Goal: Task Accomplishment & Management: Manage account settings

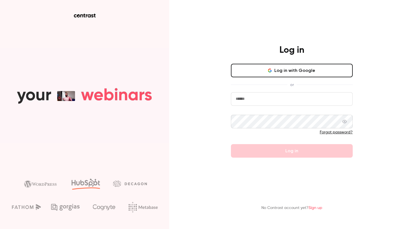
type input "**********"
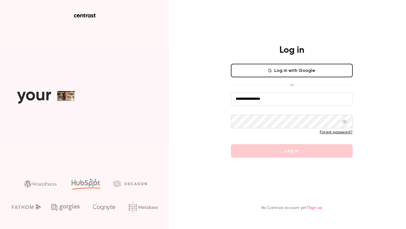
click at [279, 153] on form "**********" at bounding box center [292, 124] width 122 height 65
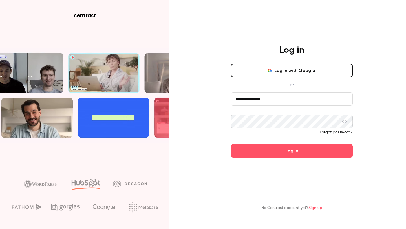
click at [279, 153] on button "Log in" at bounding box center [292, 151] width 122 height 14
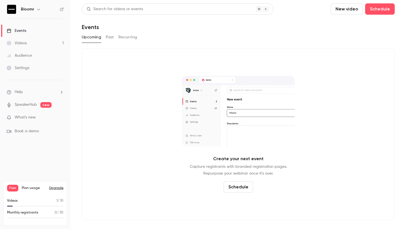
click at [48, 119] on p "What's new" at bounding box center [31, 118] width 48 height 6
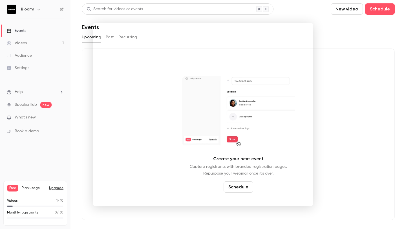
click at [43, 42] on div at bounding box center [203, 114] width 406 height 229
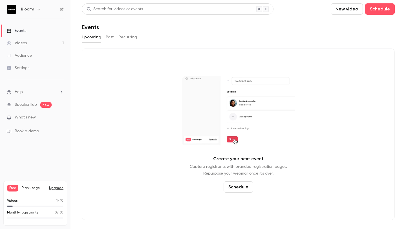
click at [36, 51] on link "Audience" at bounding box center [35, 55] width 71 height 12
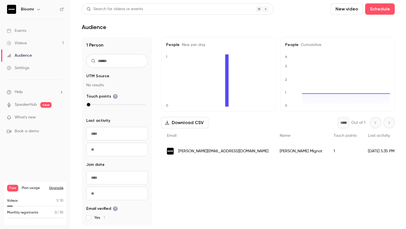
click at [38, 27] on link "Events" at bounding box center [35, 31] width 71 height 12
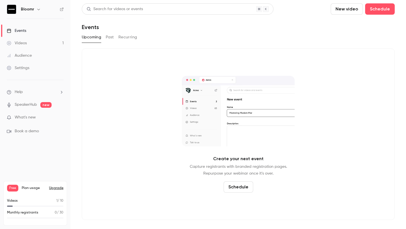
click at [241, 186] on button "Schedule" at bounding box center [239, 186] width 30 height 11
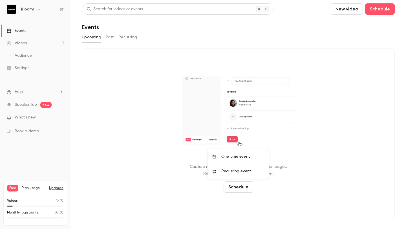
click at [243, 154] on div "One time event" at bounding box center [243, 157] width 43 height 6
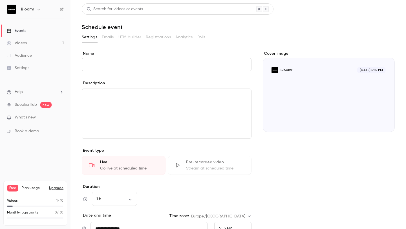
type input "*"
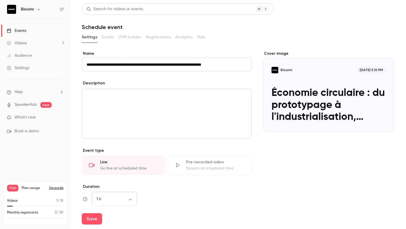
type input "**********"
click at [110, 197] on body "**********" at bounding box center [203, 114] width 406 height 229
click at [111, 192] on li "30 min" at bounding box center [114, 190] width 45 height 15
type input "**"
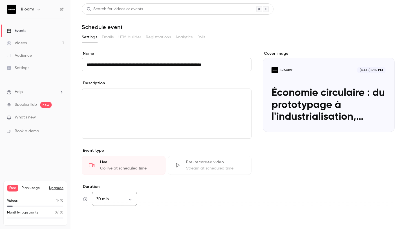
click at [95, 220] on button "Save" at bounding box center [92, 218] width 20 height 11
type input "**"
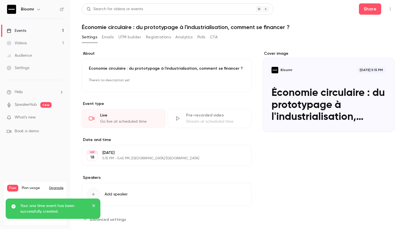
click at [108, 36] on button "Emails" at bounding box center [108, 37] width 12 height 9
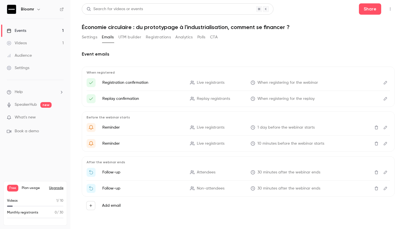
scroll to position [0, 0]
click at [219, 81] on span "Live registrants" at bounding box center [211, 83] width 28 height 6
click at [93, 205] on button "Add email" at bounding box center [90, 205] width 9 height 9
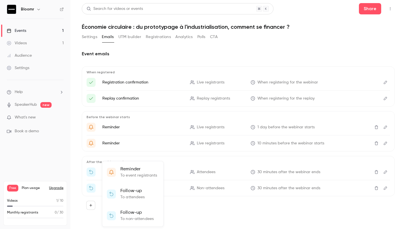
click at [142, 194] on p "Follow-up" at bounding box center [132, 191] width 25 height 7
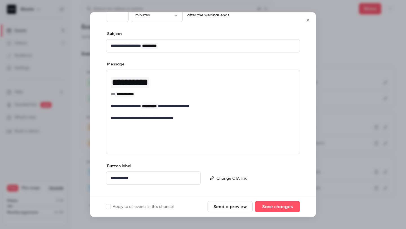
scroll to position [0, 0]
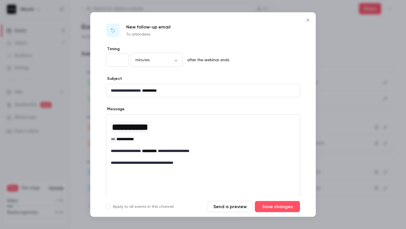
click at [326, 26] on div at bounding box center [203, 114] width 406 height 229
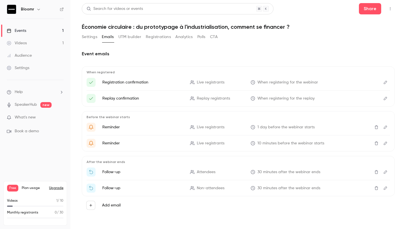
click at [199, 38] on button "Polls" at bounding box center [202, 36] width 8 height 9
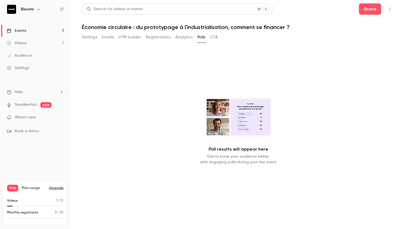
click at [217, 39] on button "CTA" at bounding box center [214, 37] width 8 height 9
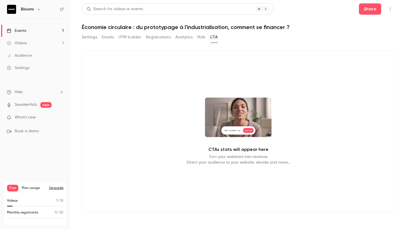
click at [153, 39] on button "Registrations" at bounding box center [158, 37] width 25 height 9
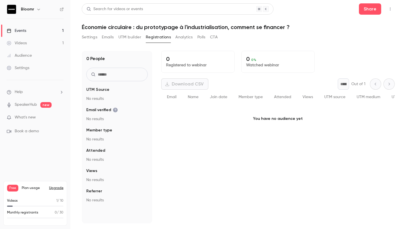
click at [109, 41] on button "Emails" at bounding box center [108, 37] width 12 height 9
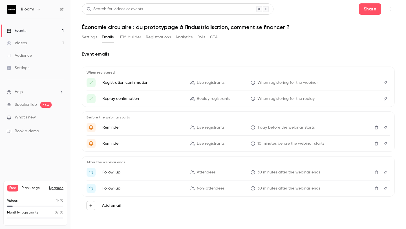
click at [315, 85] on span "When registering for the webinar" at bounding box center [288, 83] width 61 height 6
click at [386, 82] on icon "Edit" at bounding box center [385, 82] width 3 height 3
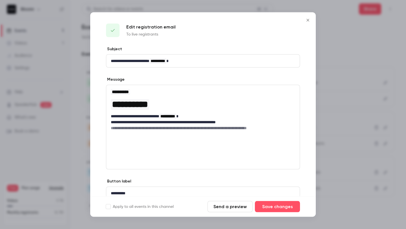
click at [220, 207] on button "Send a preview" at bounding box center [230, 206] width 45 height 11
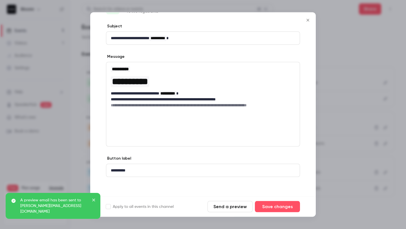
scroll to position [24, 0]
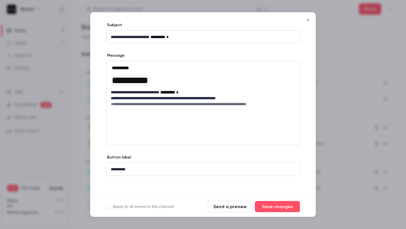
click at [308, 20] on icon "Close" at bounding box center [308, 20] width 7 height 5
